Goal: Task Accomplishment & Management: Complete application form

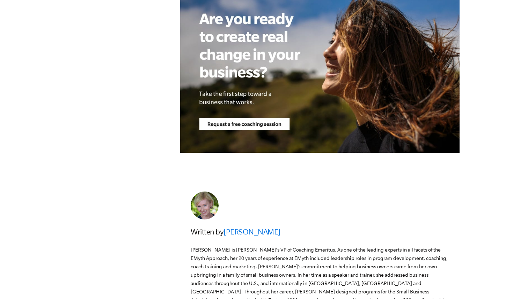
scroll to position [1913, 0]
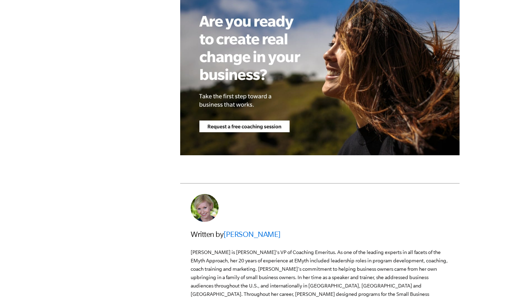
click at [244, 155] on img at bounding box center [320, 74] width 280 height 161
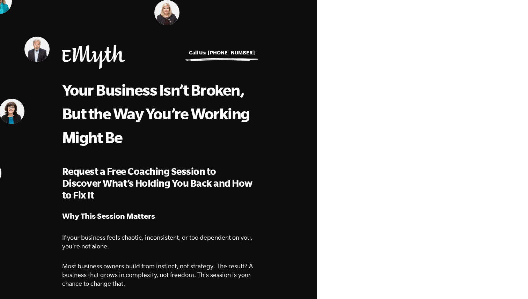
select select "Owner"
select select "1-2.5M"
select select "South Africa"
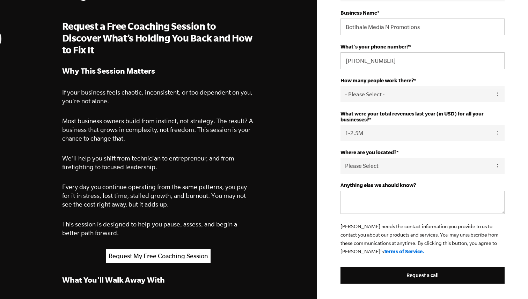
scroll to position [153, 0]
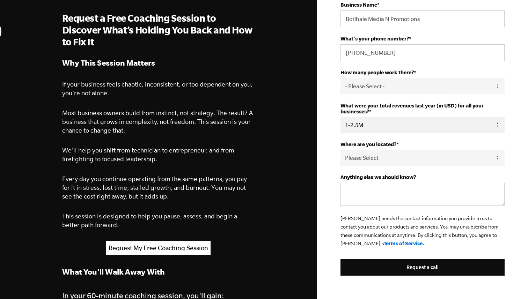
click at [498, 127] on select "Please Select 0-75K 76-150K 151-275K 276-500K 501-750K 751-1M 1-2.5M 2.5-5M 5-1…" at bounding box center [423, 125] width 164 height 16
select select "0-75K"
click at [341, 118] on select "Please Select 0-75K 76-150K 151-275K 276-500K 501-750K 751-1M 1-2.5M 2.5-5M 5-1…" at bounding box center [423, 125] width 164 height 16
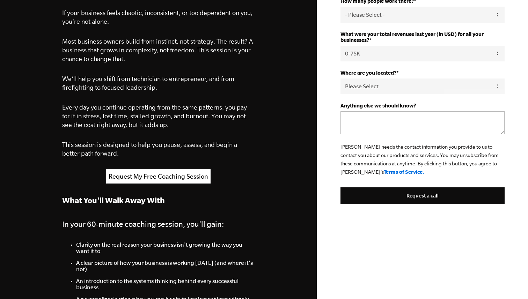
scroll to position [230, 0]
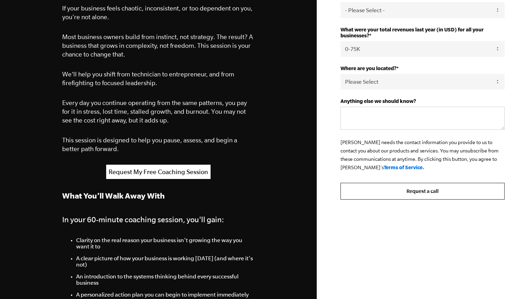
click at [414, 196] on input "Request a call" at bounding box center [423, 191] width 164 height 17
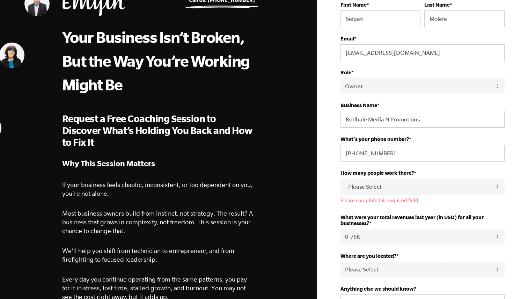
scroll to position [47, 0]
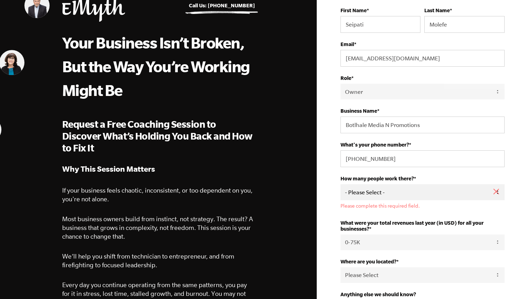
click at [406, 190] on select "- Please Select - 50+ 35-49 20-34 10-19 4-9 1-3 0 tfa_105 tfa_106 tfa_107 tfa_1…" at bounding box center [423, 193] width 164 height 16
select select "0-2"
click at [341, 186] on select "- Please Select - 50+ 35-49 20-34 10-19 4-9 1-3 0 tfa_105 tfa_106 tfa_107 tfa_1…" at bounding box center [423, 193] width 164 height 16
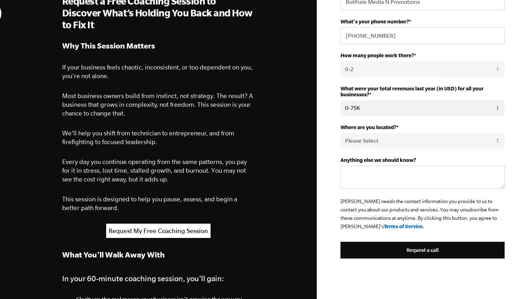
scroll to position [178, 0]
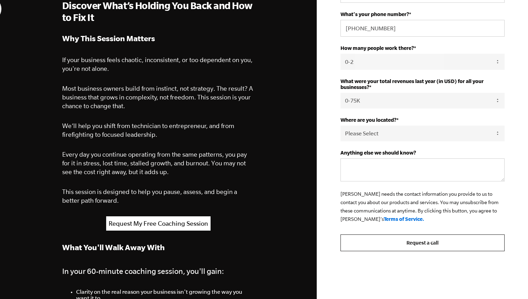
click at [410, 246] on input "Request a call" at bounding box center [423, 243] width 164 height 17
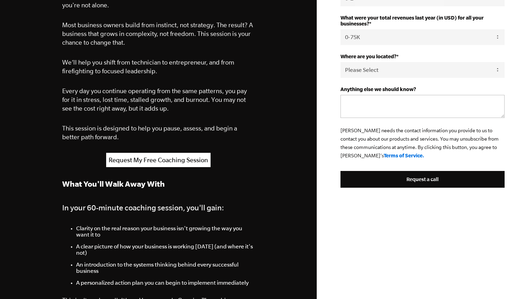
scroll to position [259, 0]
